Goal: Answer question/provide support: Share knowledge or assist other users

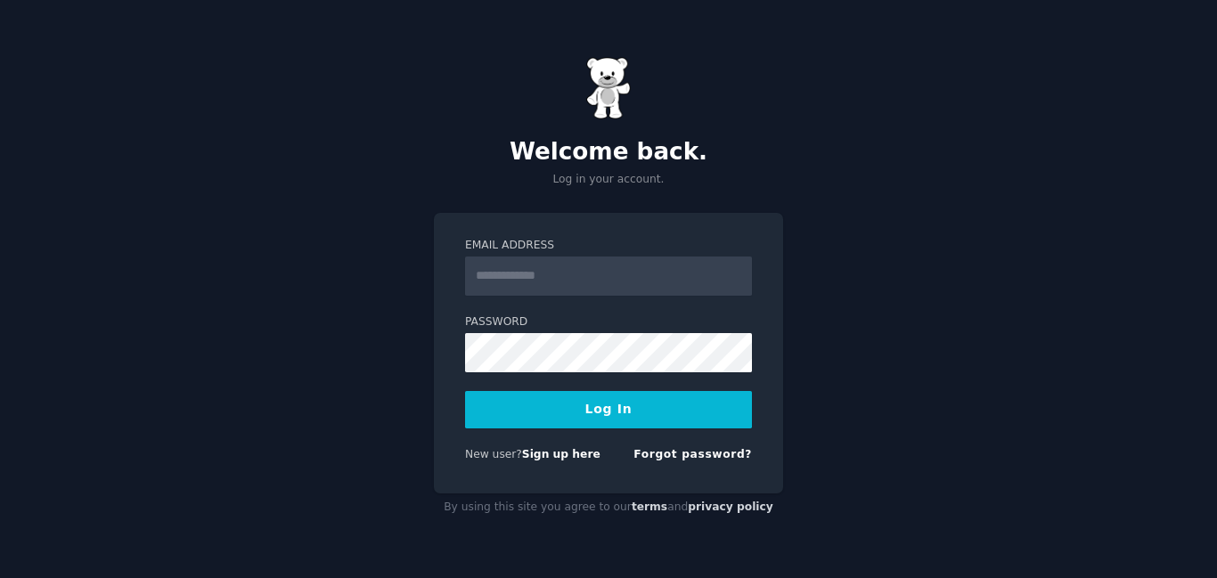
click at [494, 269] on input "Email Address" at bounding box center [608, 276] width 287 height 39
type input "**********"
click at [430, 92] on div "**********" at bounding box center [608, 289] width 1217 height 578
click at [537, 405] on button "Log In" at bounding box center [608, 409] width 287 height 37
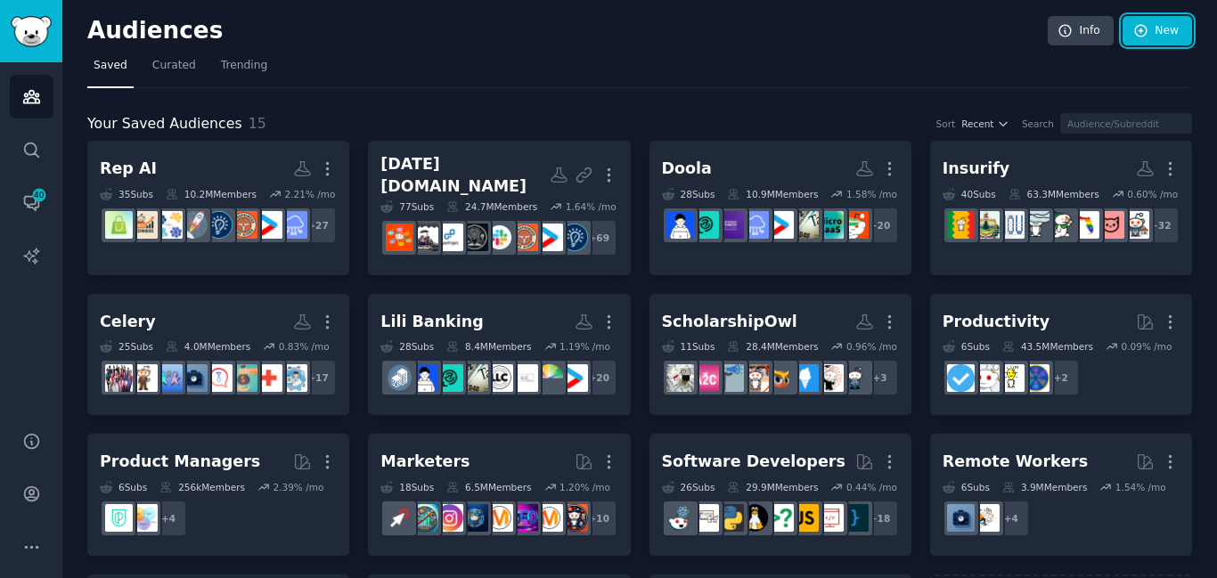
click at [1169, 44] on link "New" at bounding box center [1158, 31] width 70 height 30
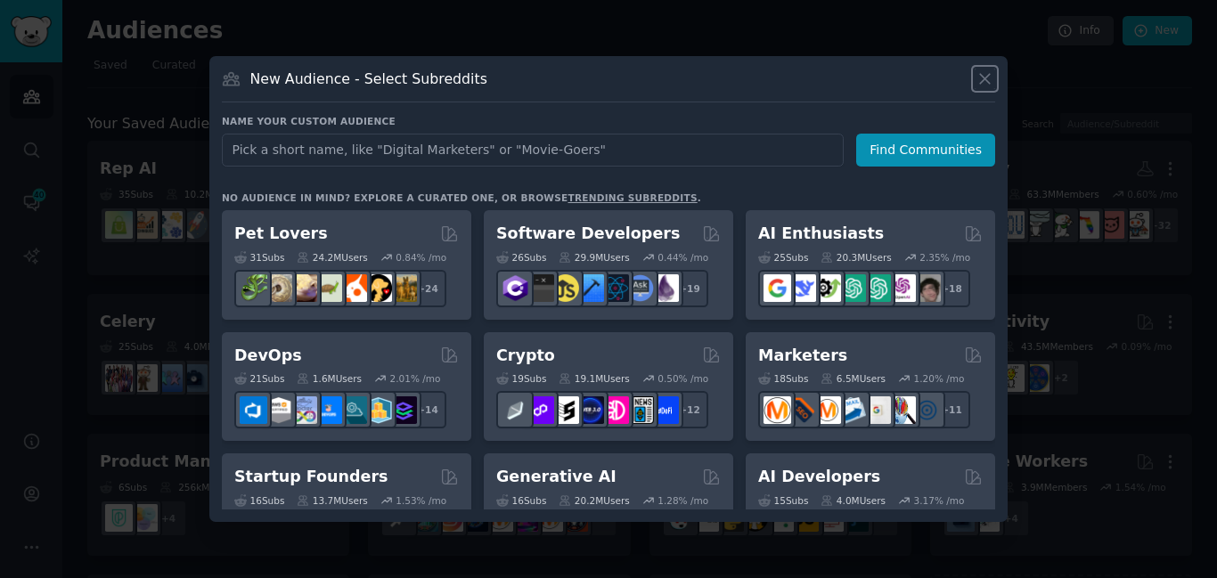
click at [986, 74] on icon at bounding box center [985, 79] width 19 height 19
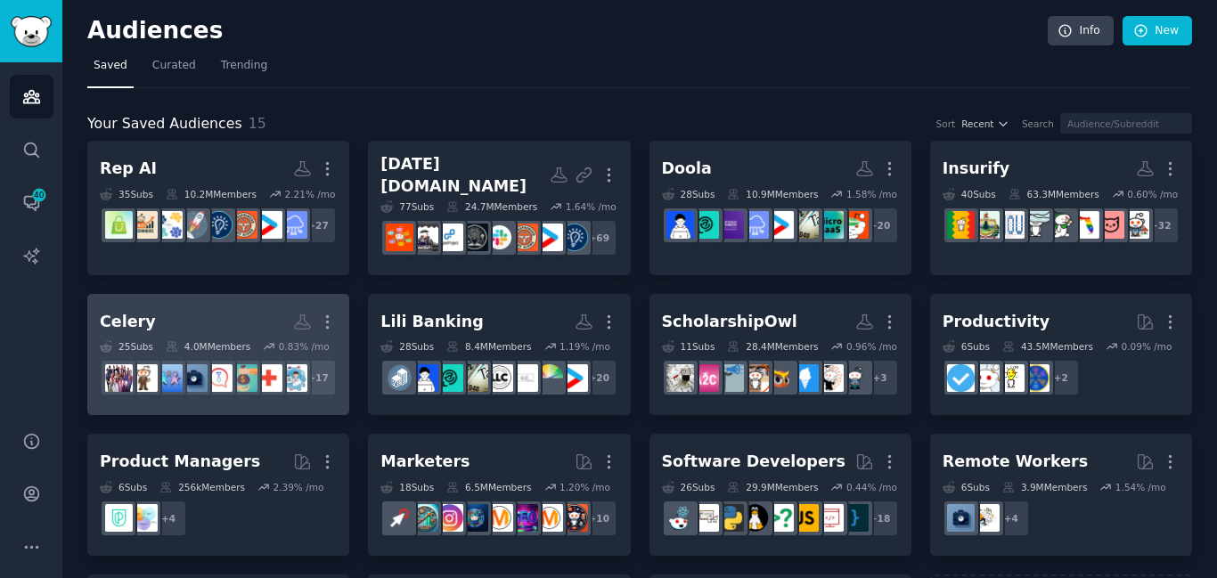
click at [282, 337] on h2 "Celery More" at bounding box center [218, 322] width 237 height 31
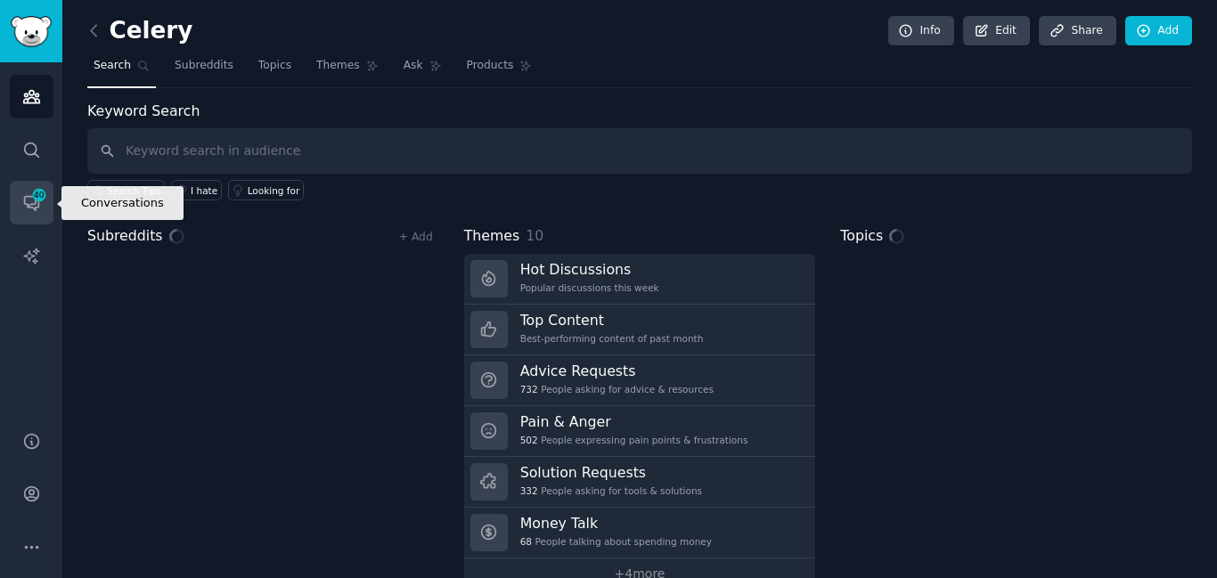
click at [39, 200] on span "40" at bounding box center [39, 195] width 16 height 12
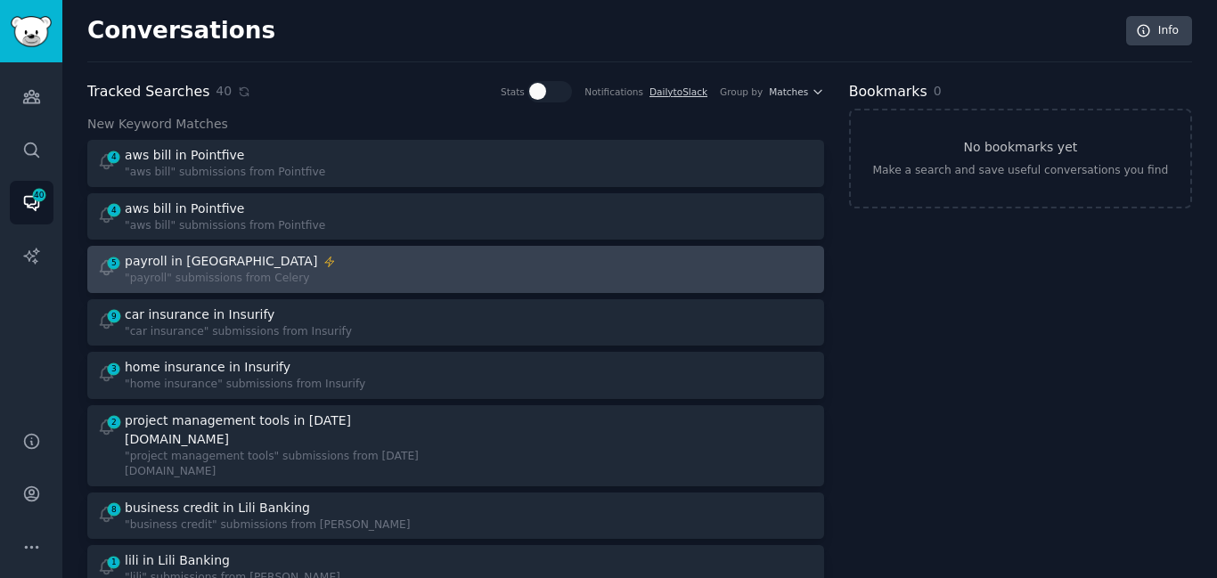
click at [236, 263] on div "payroll in Celery" at bounding box center [230, 261] width 211 height 19
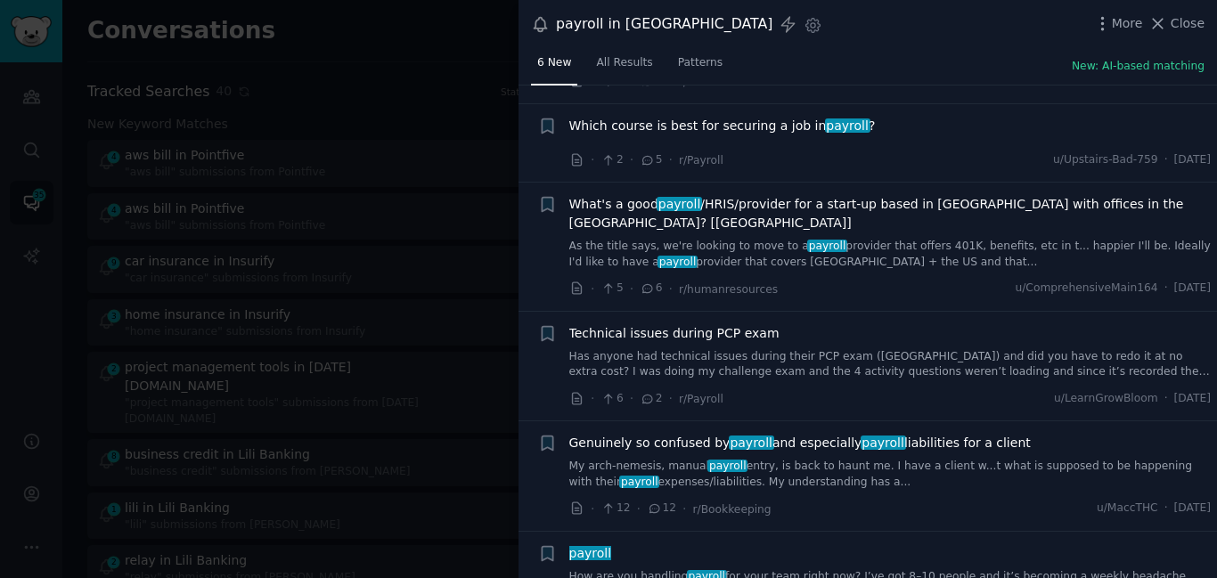
scroll to position [116, 0]
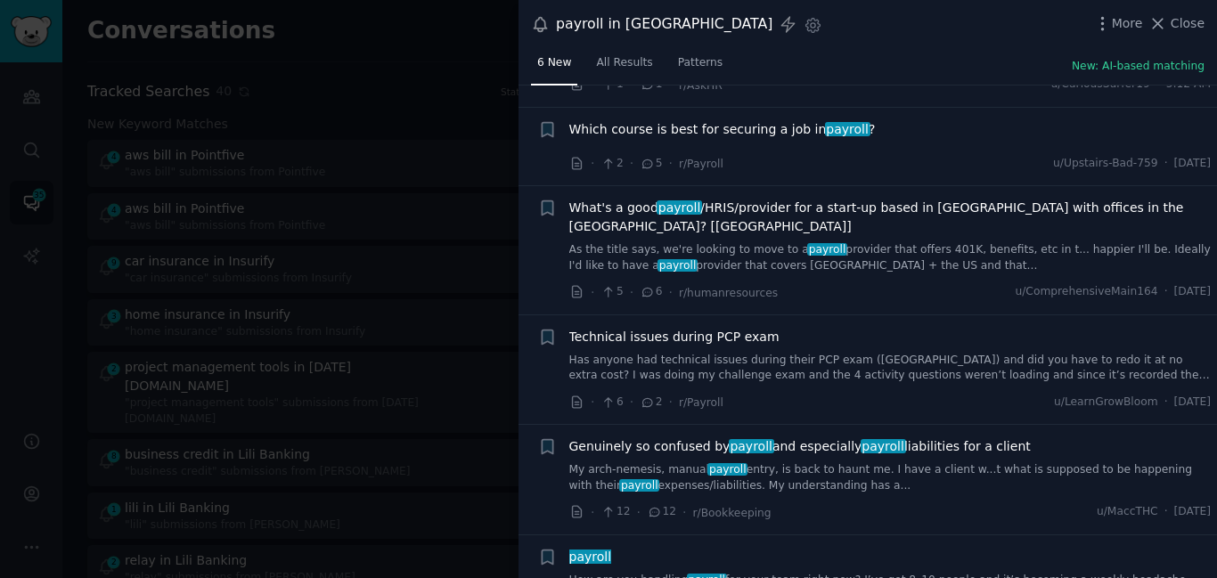
click at [820, 242] on link "As the title says, we're looking to move to a payroll provider that offers 401K…" at bounding box center [890, 257] width 642 height 31
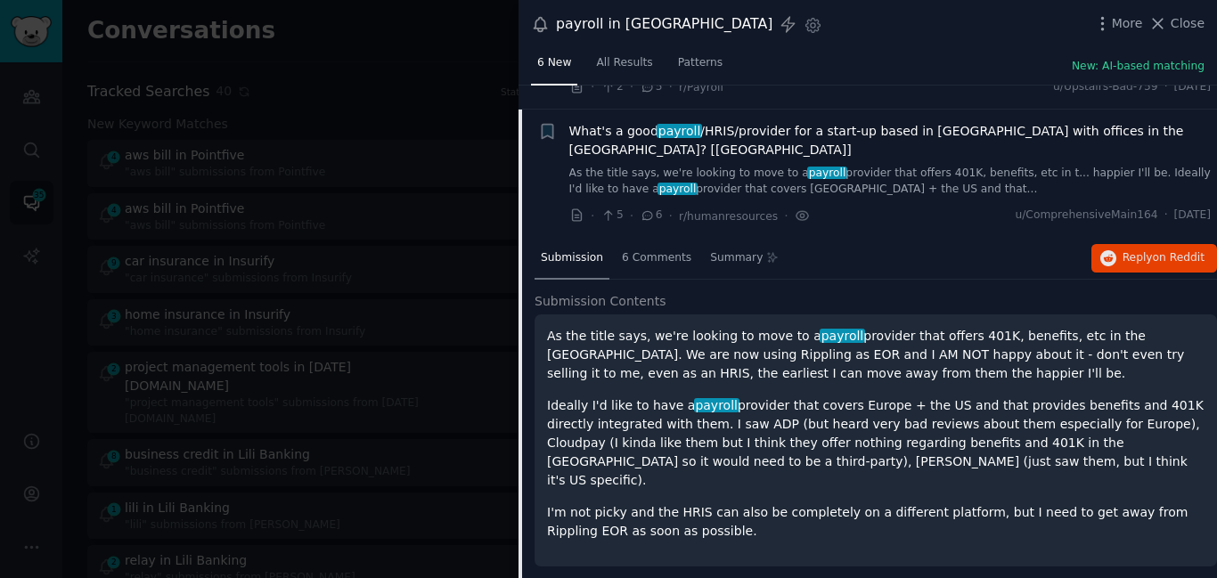
scroll to position [217, 0]
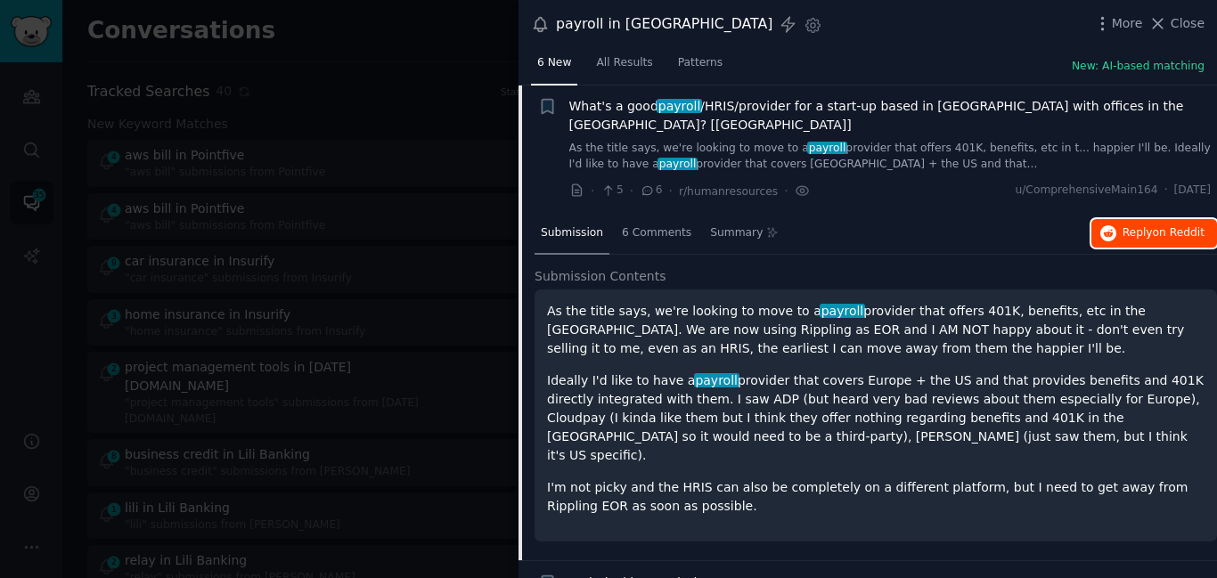
click at [1125, 225] on span "Reply on Reddit" at bounding box center [1164, 233] width 82 height 16
click at [612, 106] on span "What's a good payroll /HRIS/provider for a start-up based in Europe with office…" at bounding box center [890, 115] width 642 height 37
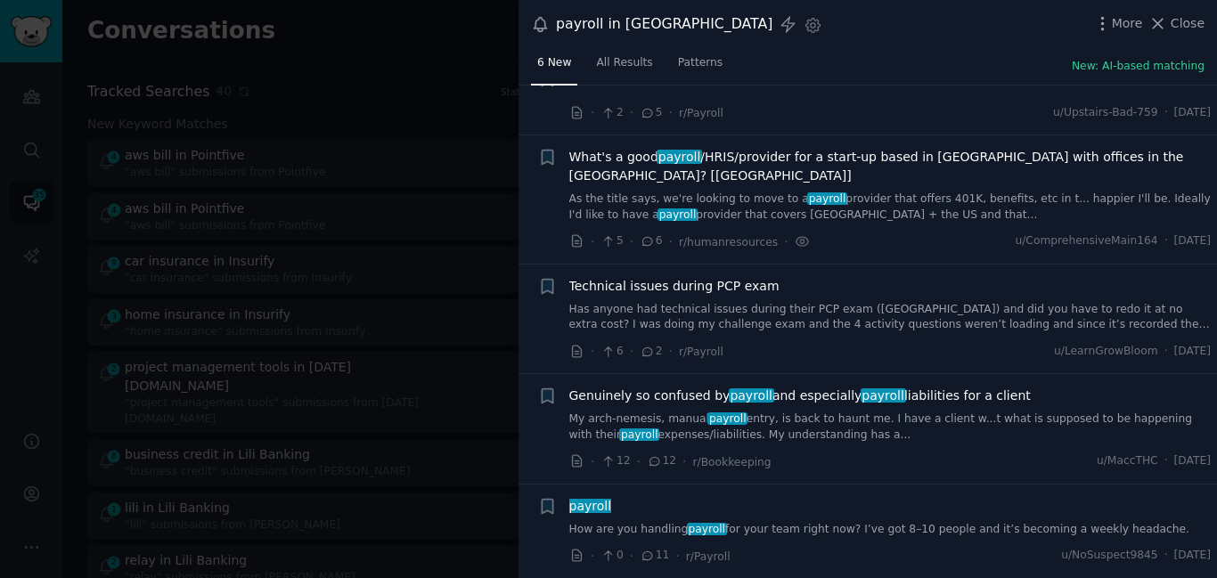
scroll to position [147, 0]
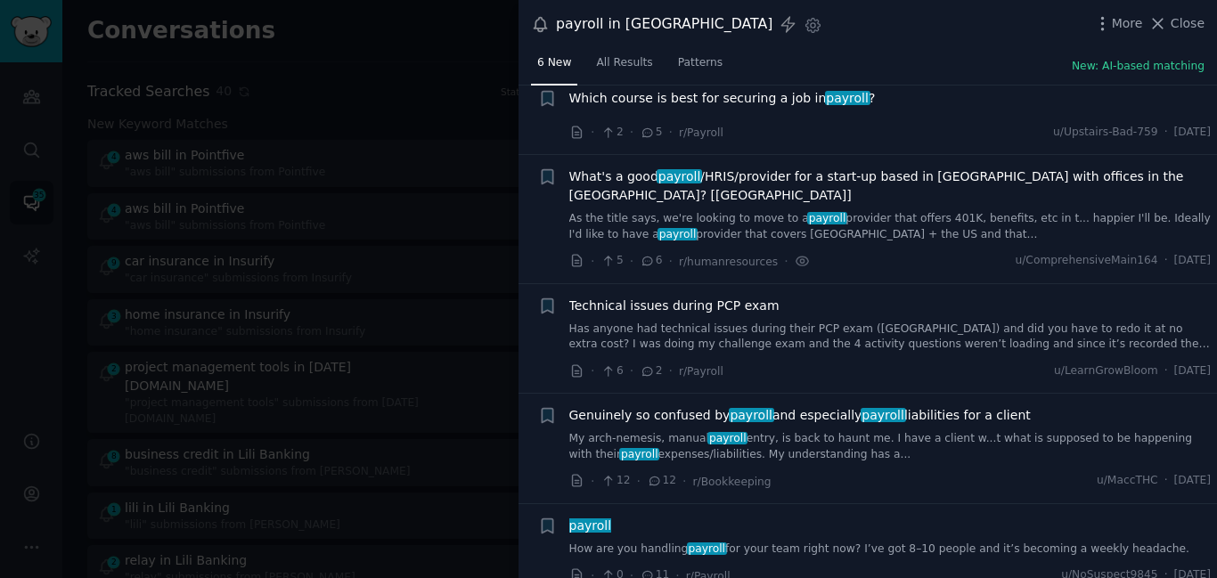
click at [724, 431] on link "My arch-nemesis, manual payroll entry, is back to haunt me. I have a client w..…" at bounding box center [890, 446] width 642 height 31
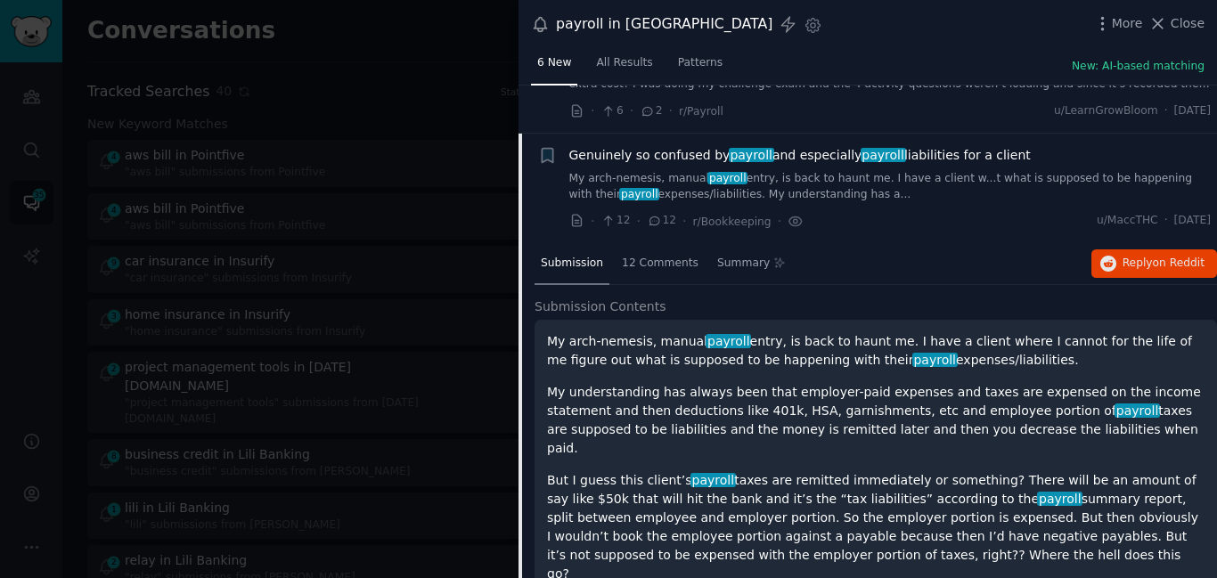
scroll to position [438, 0]
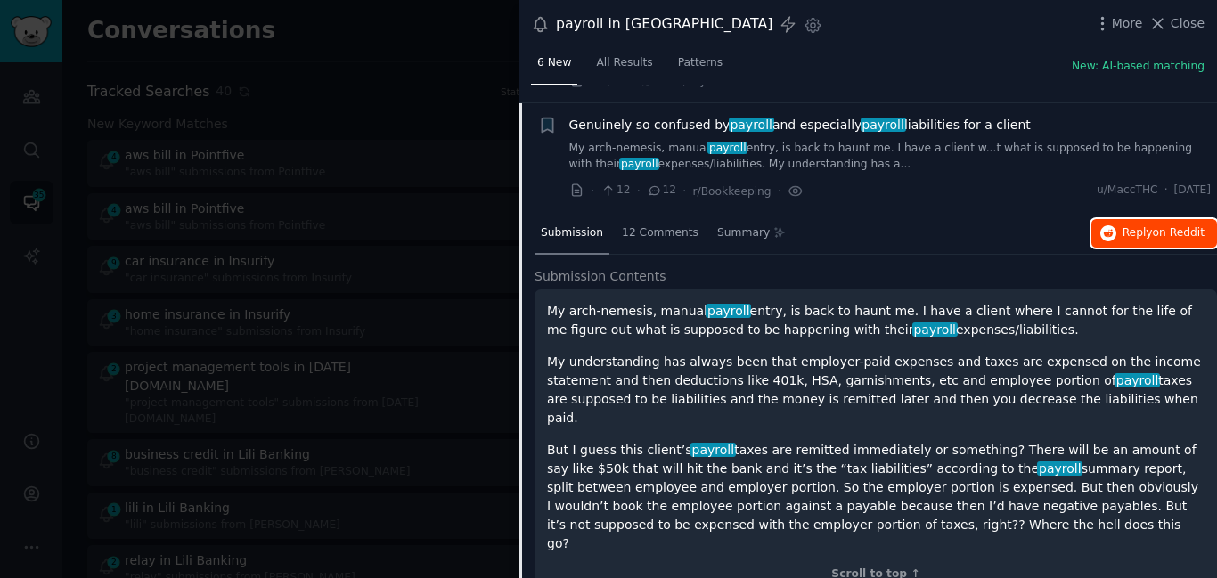
click at [1133, 225] on span "Reply on Reddit" at bounding box center [1164, 233] width 82 height 16
click at [642, 116] on span "Genuinely so confused by payroll and especially payroll liabilities for a client" at bounding box center [800, 125] width 462 height 19
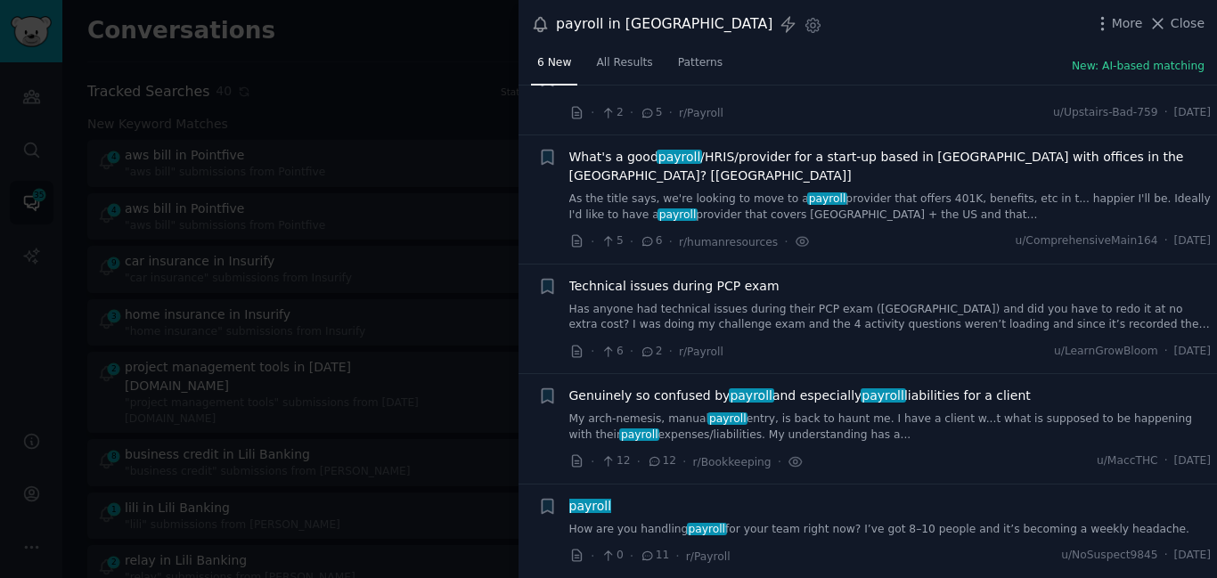
scroll to position [147, 0]
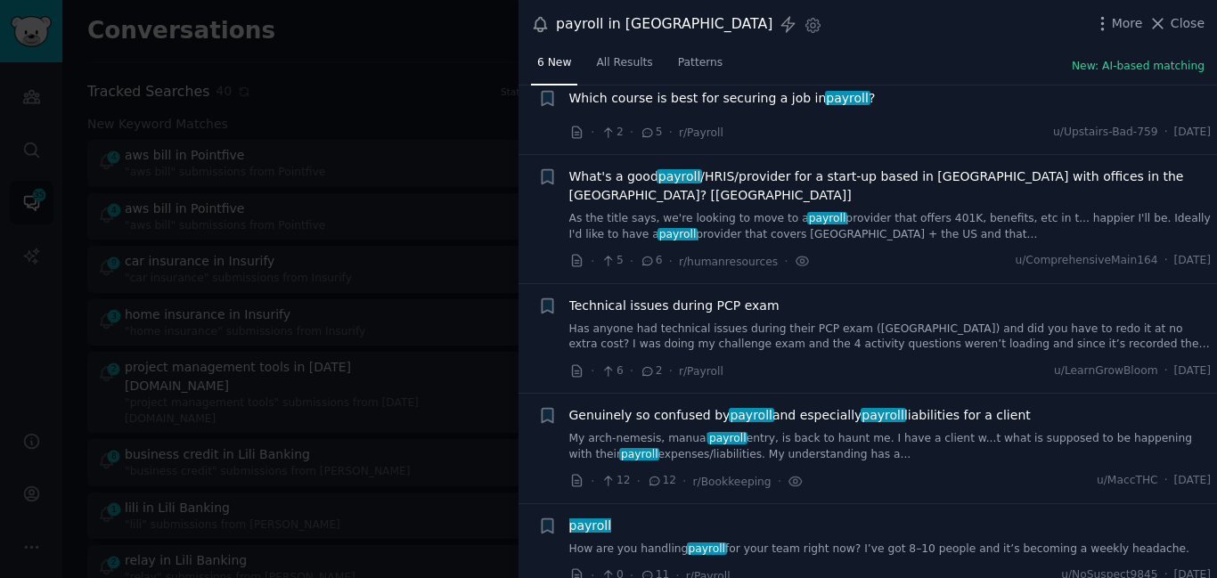
click at [626, 542] on link "How are you handling payroll for your team right now? I’ve got 8–10 people and …" at bounding box center [890, 550] width 642 height 16
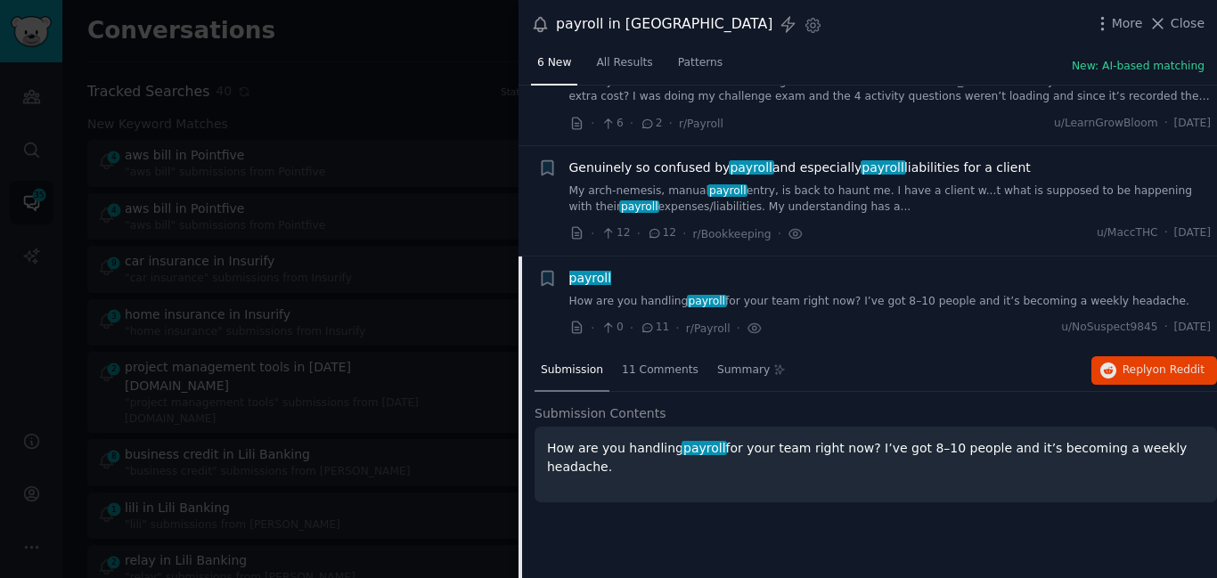
scroll to position [414, 0]
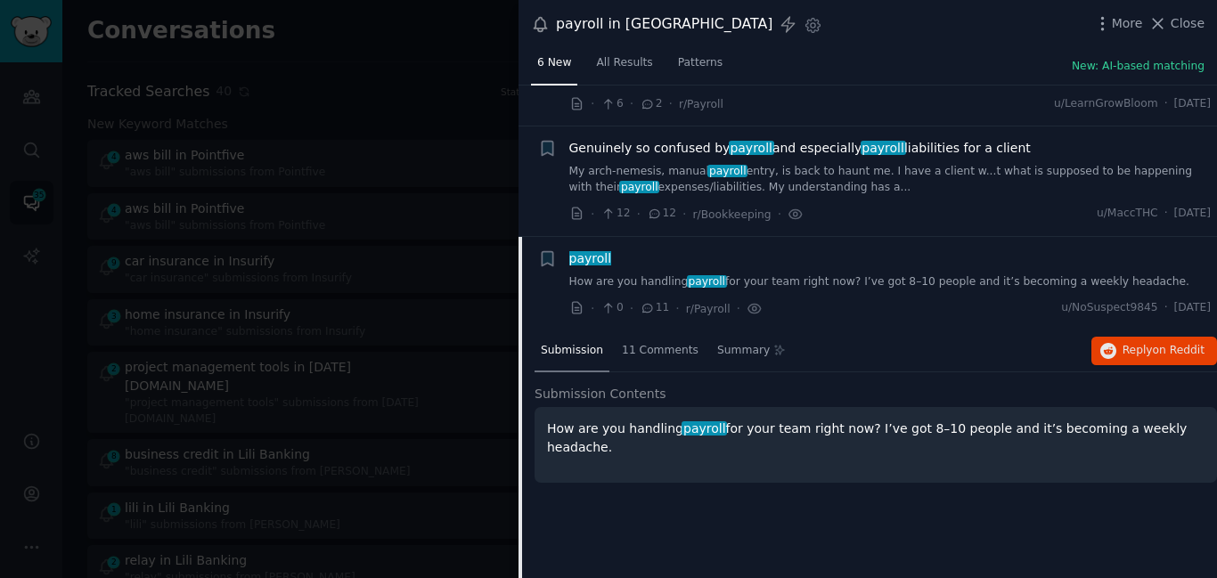
click at [583, 251] on span "payroll" at bounding box center [590, 258] width 45 height 14
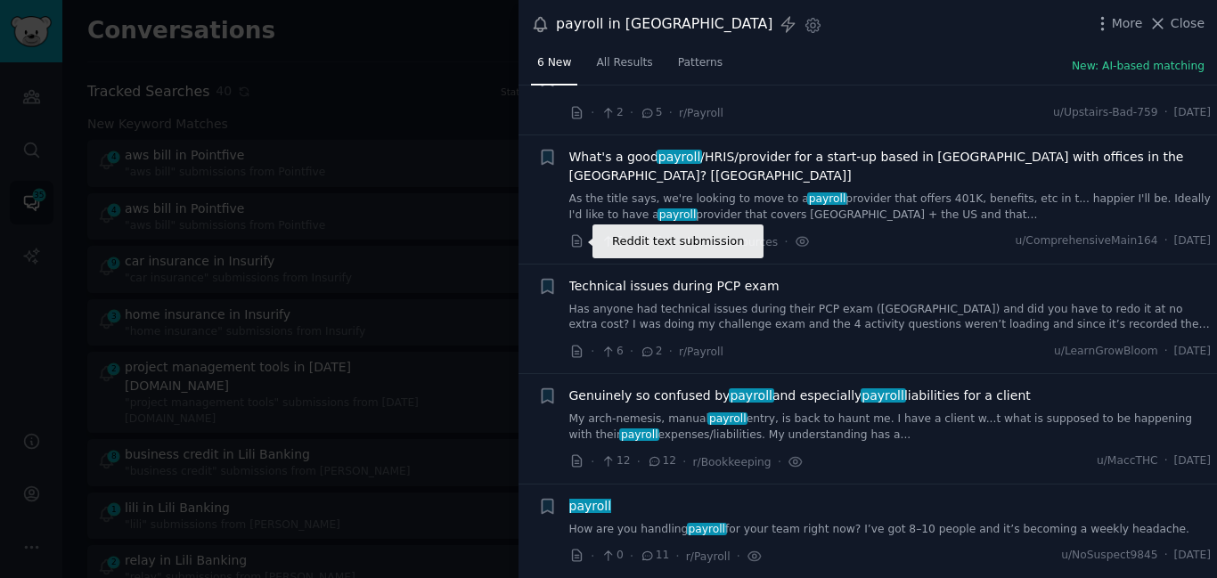
scroll to position [147, 0]
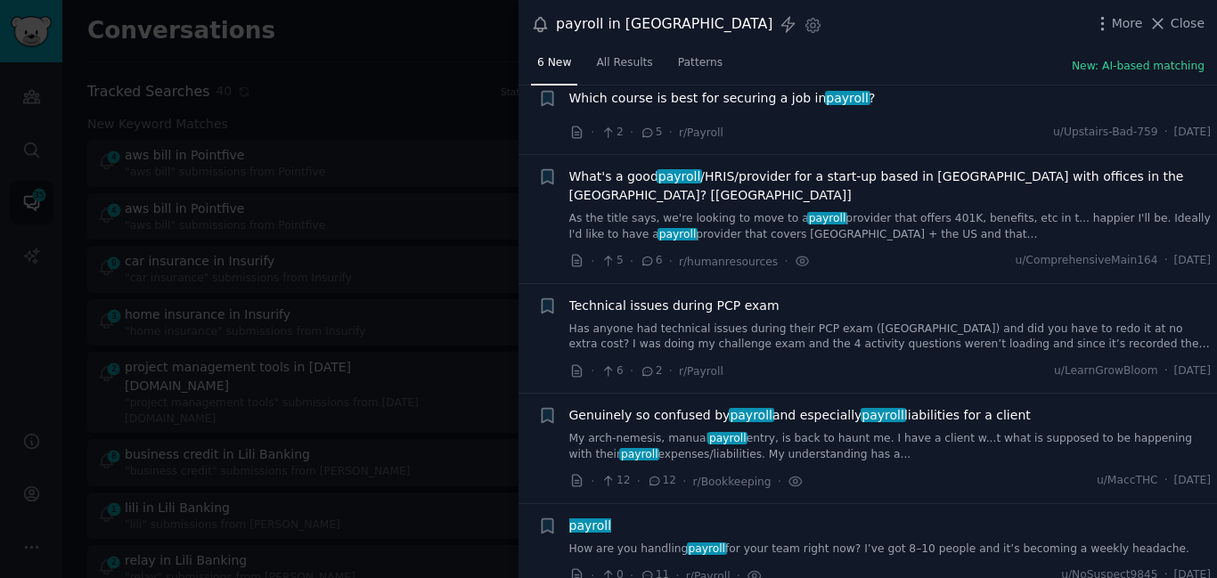
click at [591, 519] on span "payroll" at bounding box center [590, 526] width 45 height 14
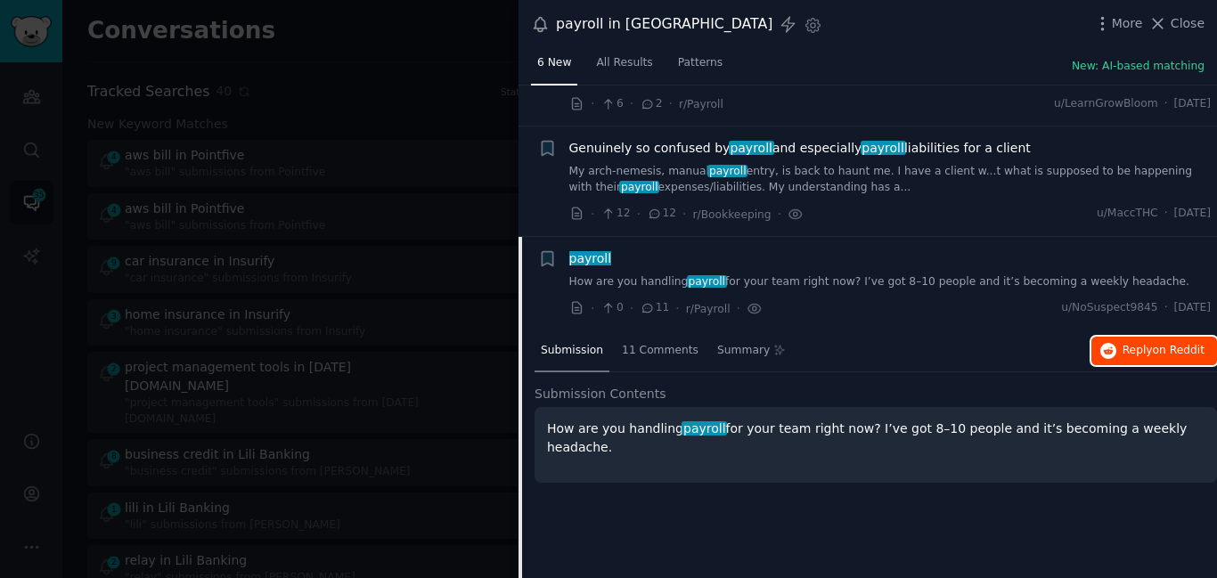
click at [1153, 344] on span "on Reddit" at bounding box center [1179, 350] width 52 height 12
